Goal: Task Accomplishment & Management: Manage account settings

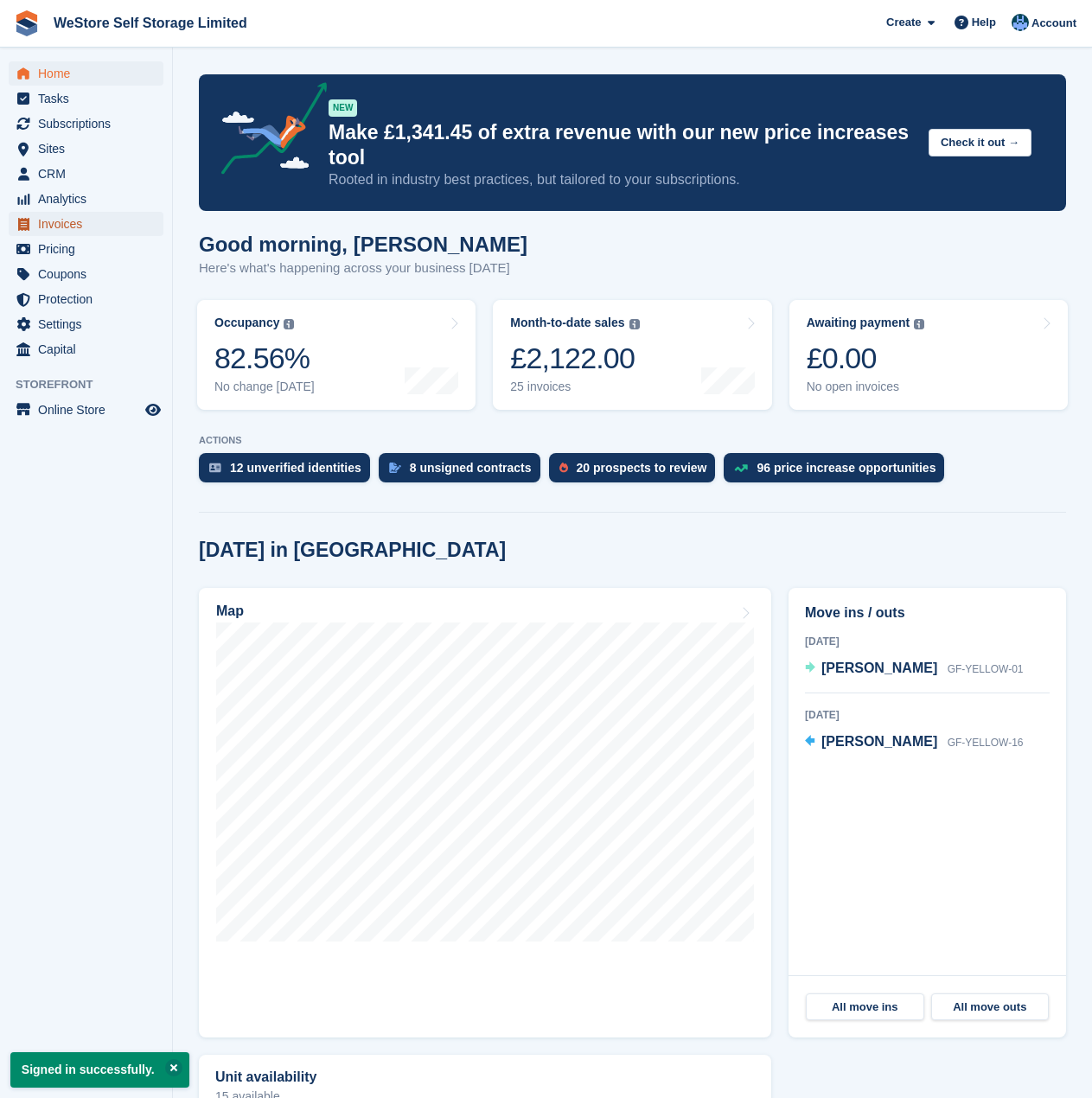
click at [52, 221] on span "Invoices" at bounding box center [90, 224] width 104 height 24
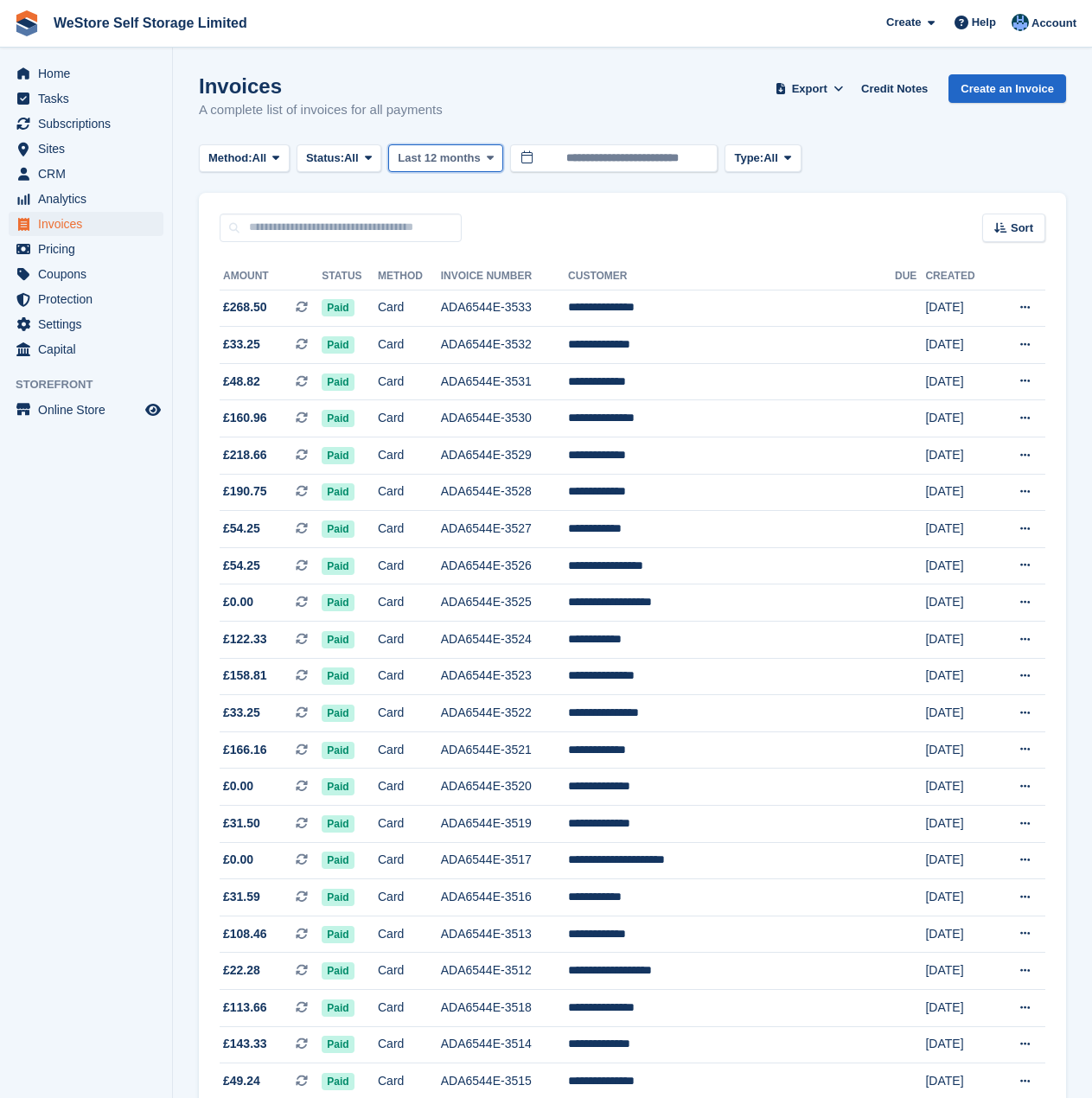
click at [400, 163] on button "Last 12 months" at bounding box center [445, 158] width 115 height 29
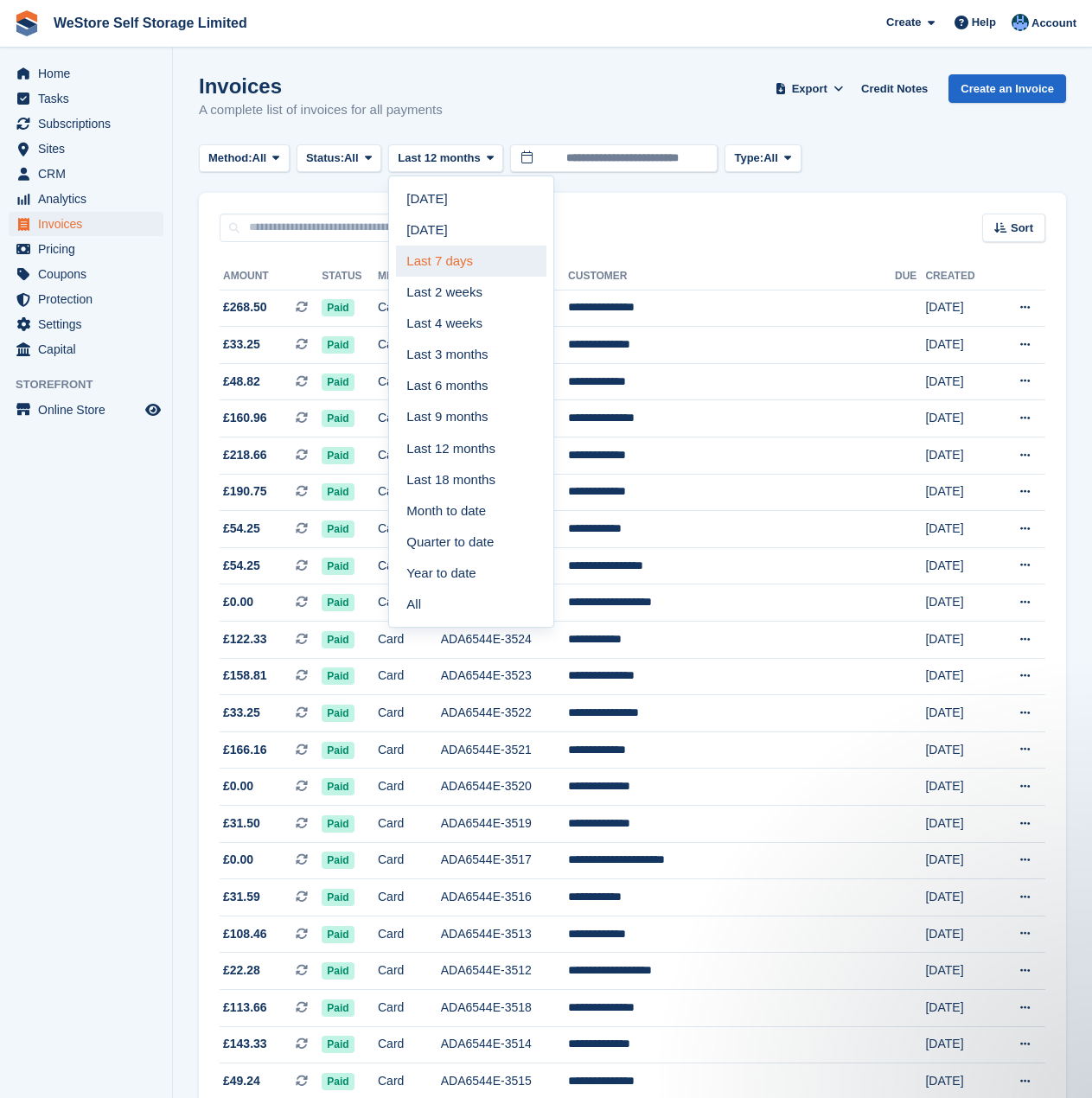
click at [442, 252] on link "Last 7 days" at bounding box center [471, 261] width 150 height 31
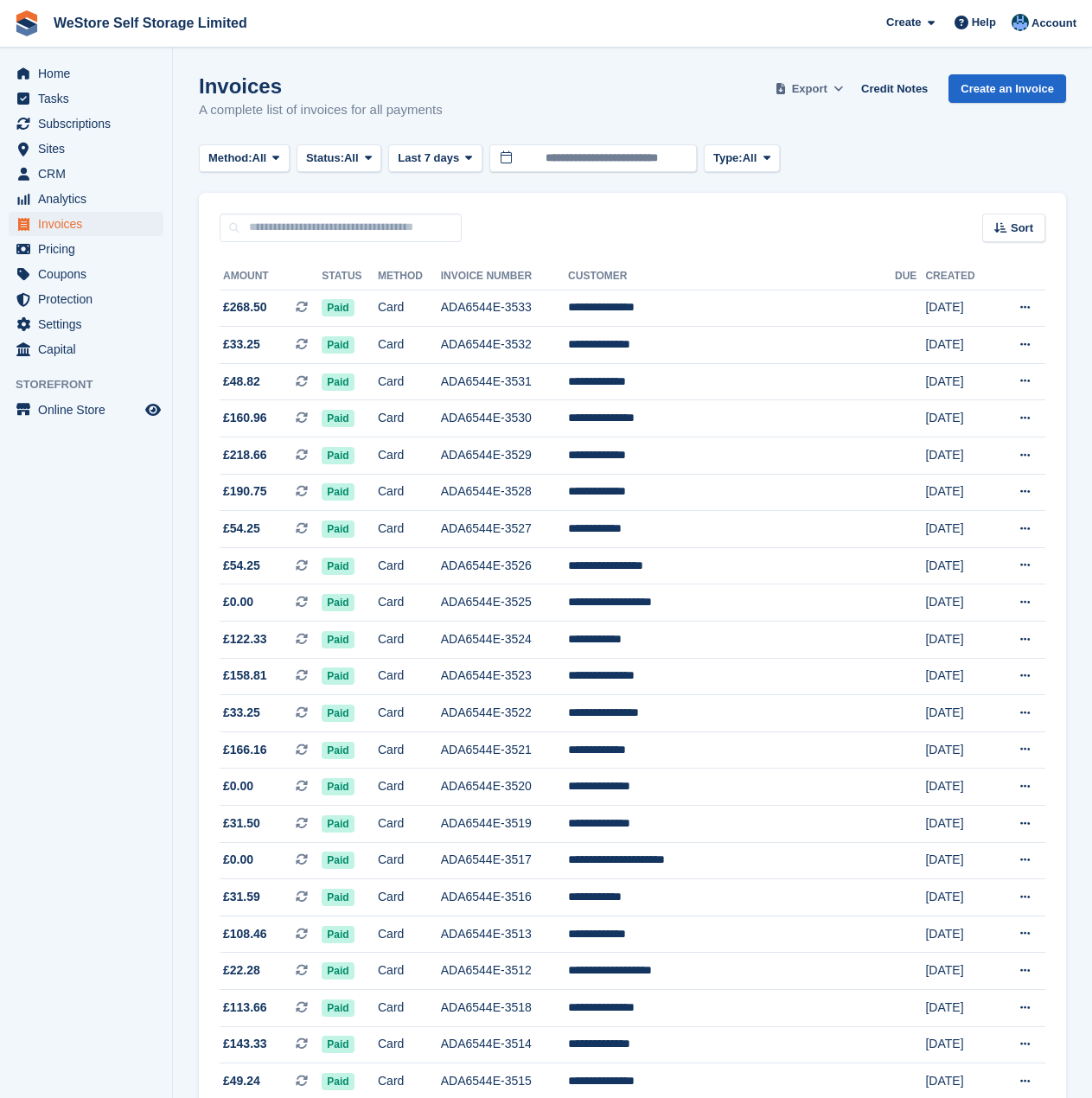
click at [837, 92] on button "Export" at bounding box center [809, 89] width 76 height 29
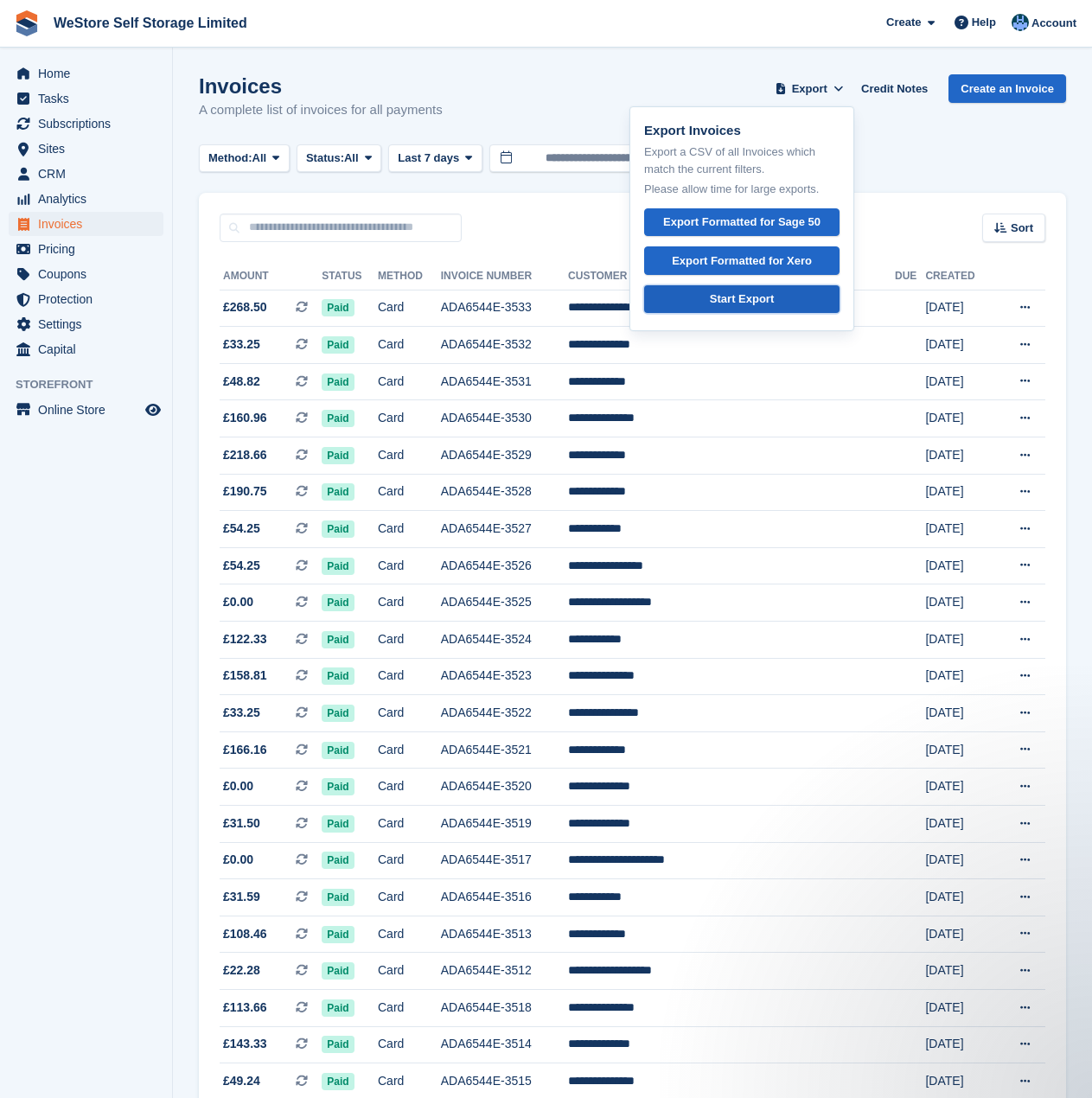
click at [774, 300] on div "Start Export" at bounding box center [742, 299] width 64 height 17
click at [1049, 27] on span "Account" at bounding box center [1054, 23] width 45 height 17
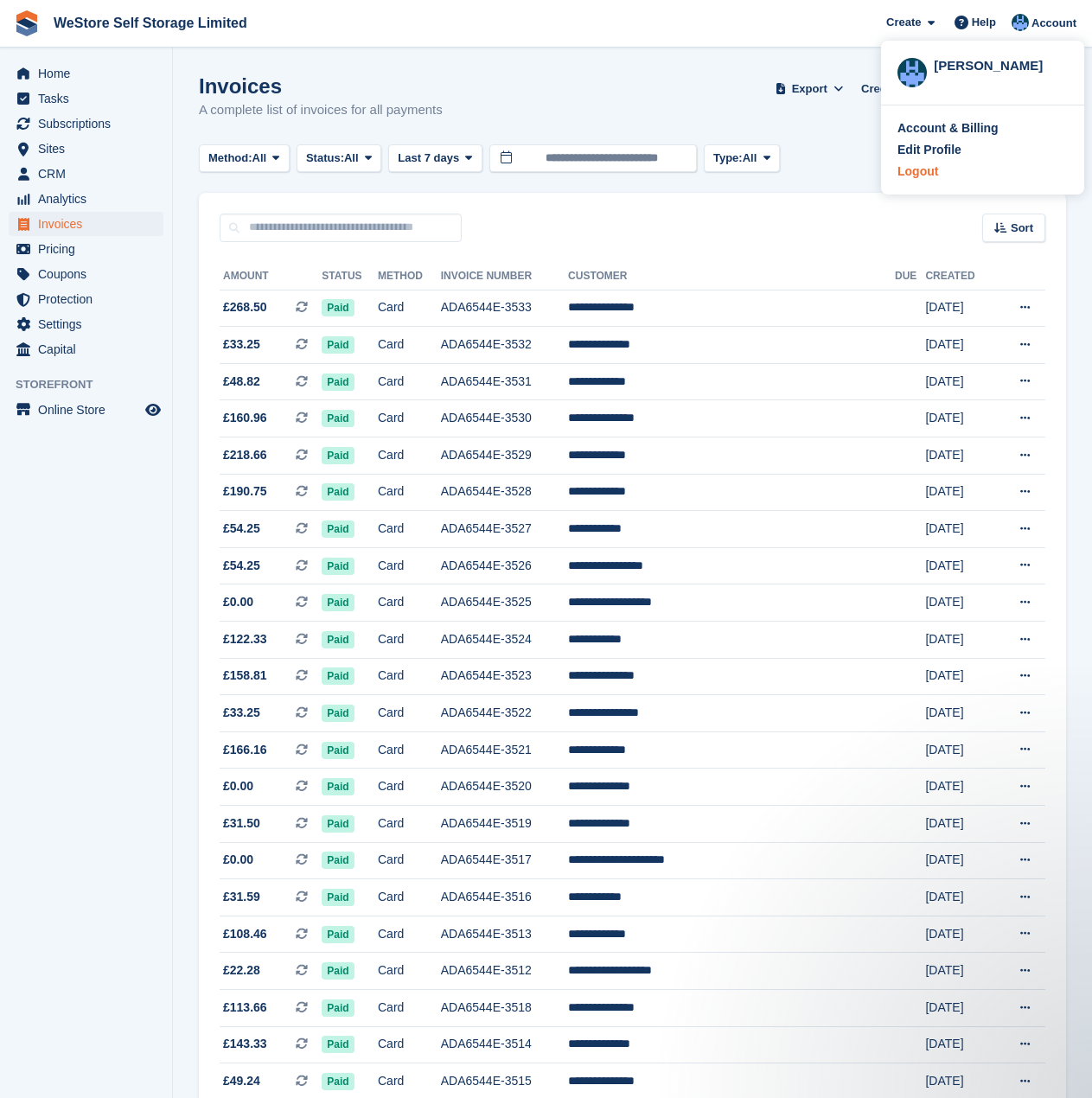
click at [921, 175] on div "Logout" at bounding box center [917, 172] width 41 height 18
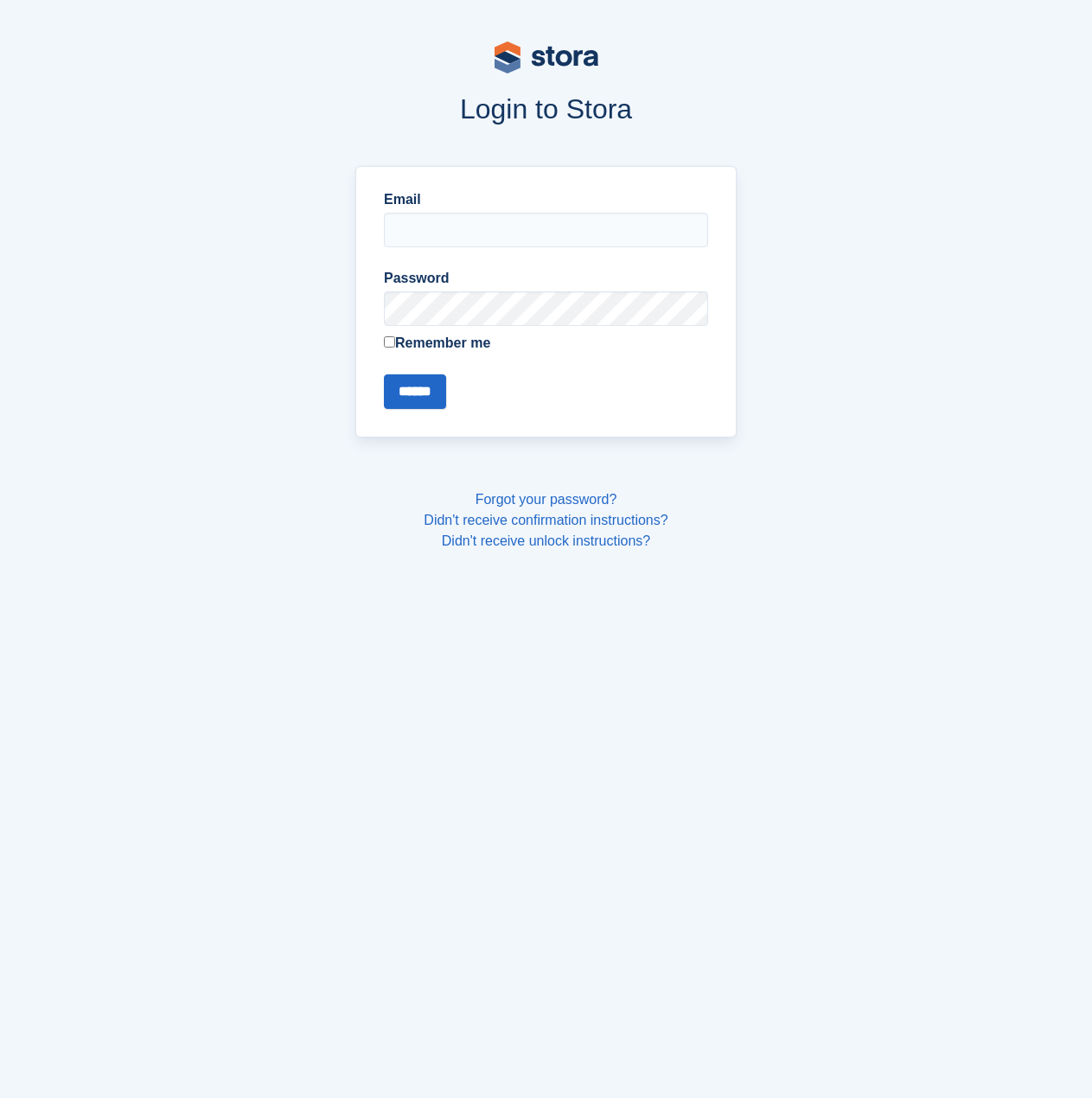
type input "**********"
